Goal: Task Accomplishment & Management: Manage account settings

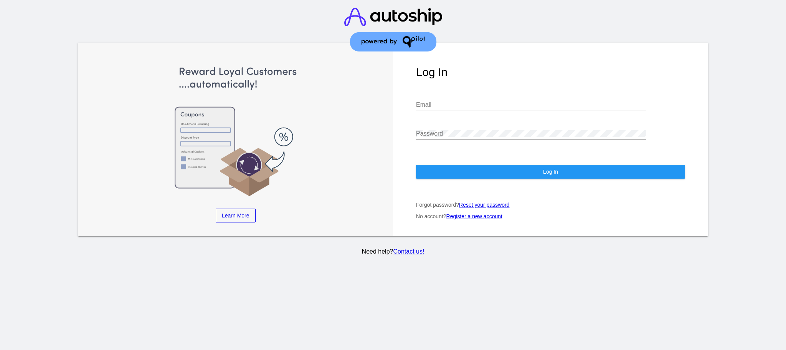
type input "[PERSON_NAME][EMAIL_ADDRESS][DOMAIN_NAME]"
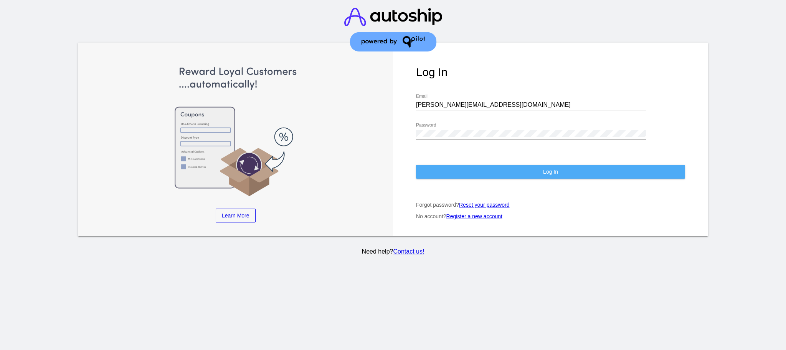
click at [535, 175] on button "Log In" at bounding box center [550, 172] width 269 height 14
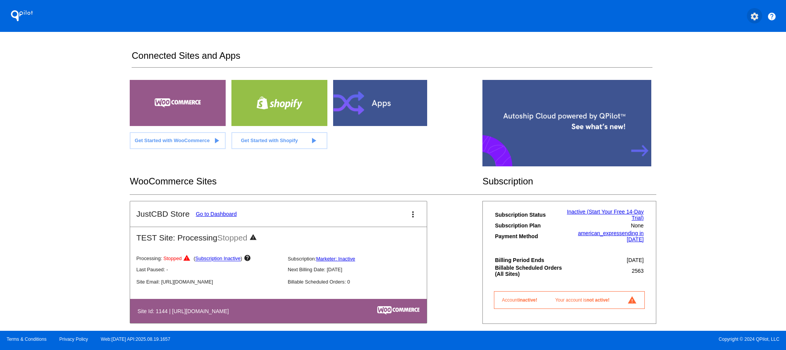
click at [756, 17] on mat-icon "settings" at bounding box center [754, 16] width 9 height 9
click at [718, 17] on span "My Account" at bounding box center [728, 20] width 32 height 7
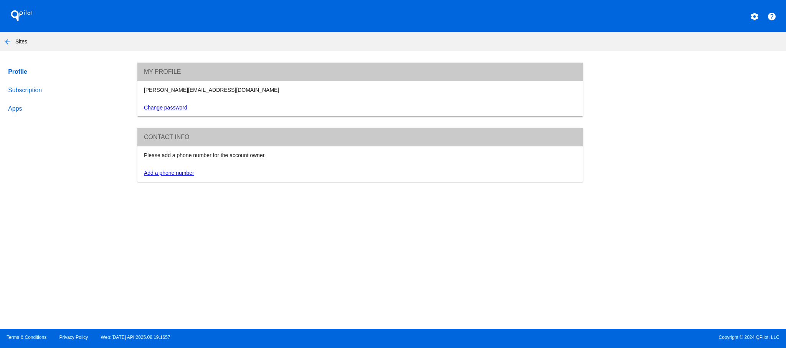
click at [25, 95] on link "Subscription" at bounding box center [66, 90] width 118 height 18
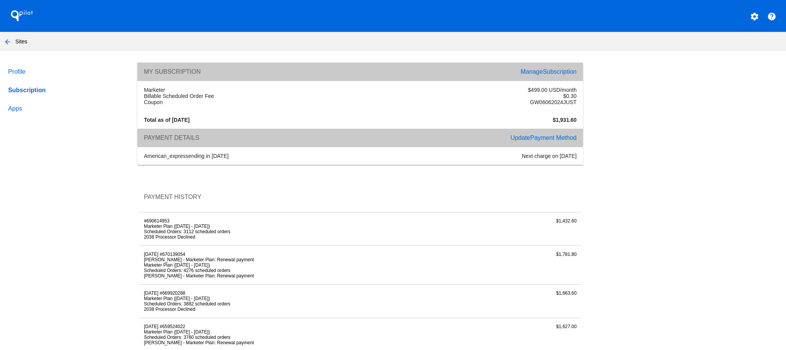
click at [544, 136] on span "Payment Method" at bounding box center [553, 137] width 46 height 7
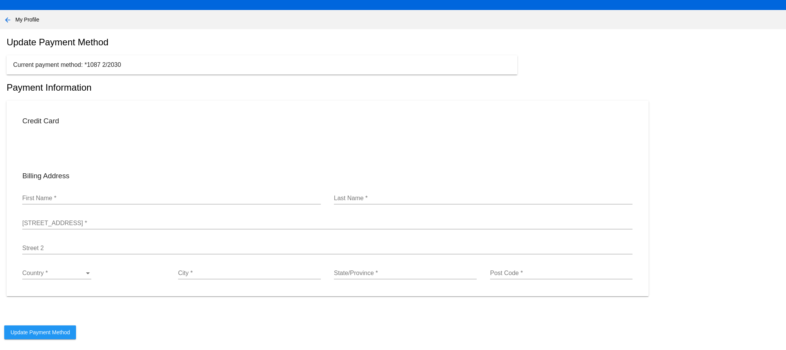
scroll to position [59, 0]
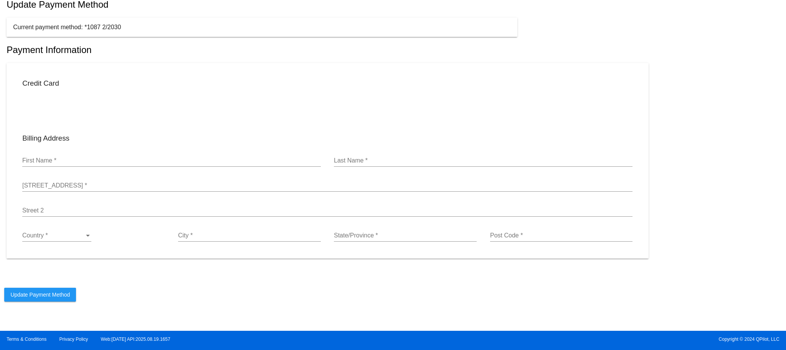
click at [73, 161] on input "First Name *" at bounding box center [171, 160] width 299 height 7
type input "[PERSON_NAME]"
type input "sandman"
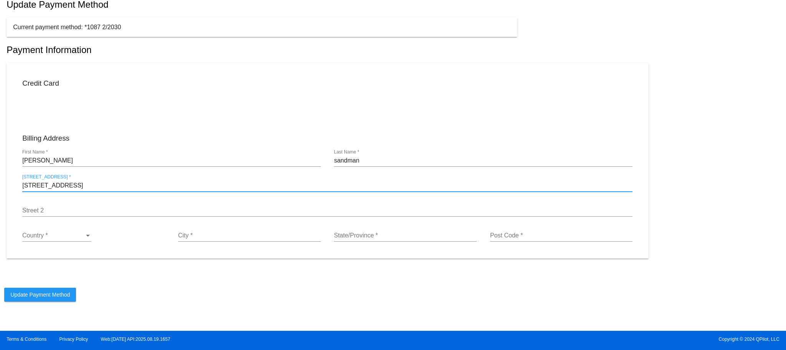
type input "[STREET_ADDRESS]"
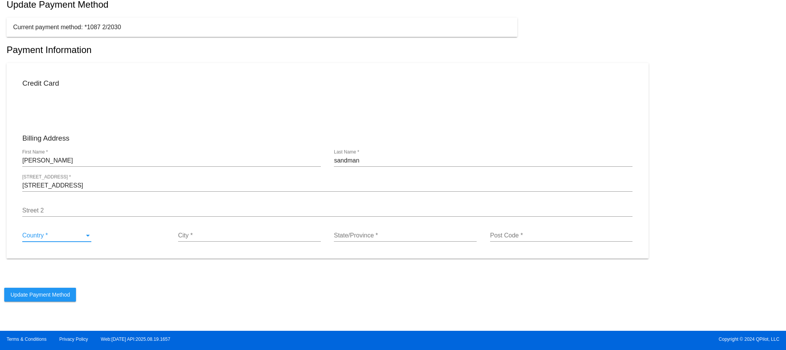
click at [62, 238] on div "Country *" at bounding box center [53, 235] width 62 height 7
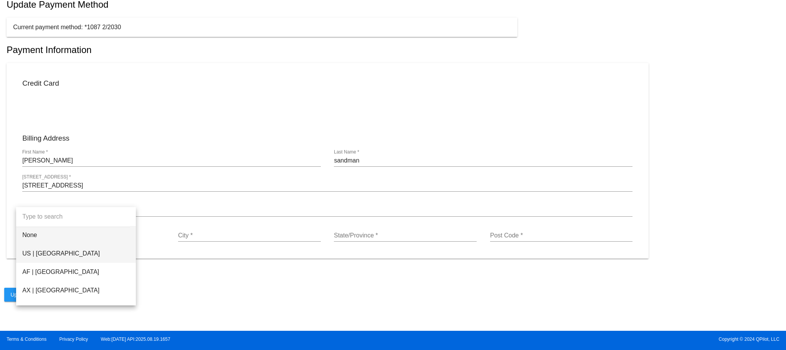
click at [54, 252] on span "US | [GEOGRAPHIC_DATA]" at bounding box center [75, 253] width 107 height 18
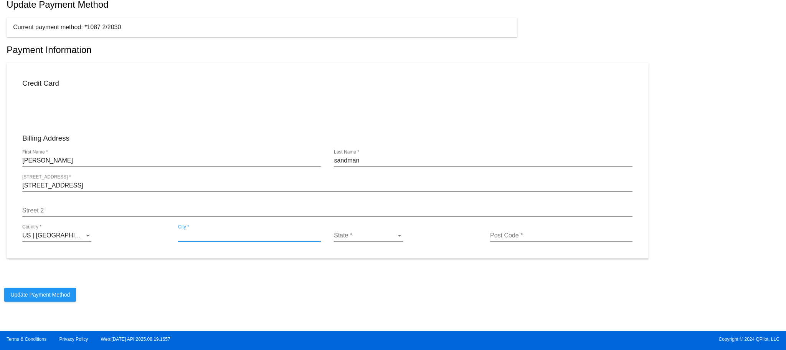
click at [207, 237] on input "City *" at bounding box center [249, 235] width 143 height 7
type input "[GEOGRAPHIC_DATA]"
click at [491, 241] on div "Post Code *" at bounding box center [561, 232] width 143 height 17
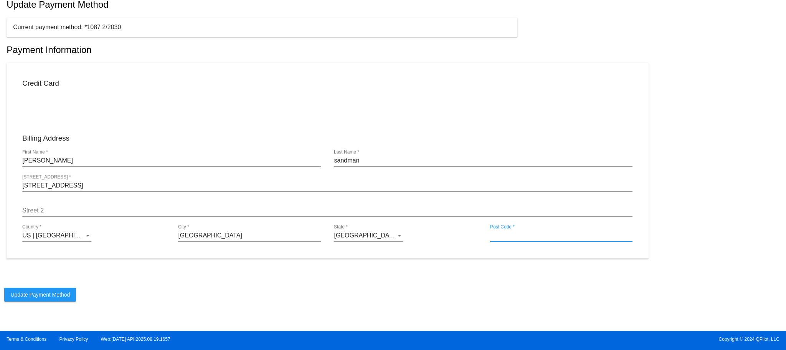
click at [495, 238] on input "Post Code *" at bounding box center [561, 235] width 143 height 7
type input "33309"
click at [33, 296] on span "Update Payment Method" at bounding box center [39, 294] width 59 height 6
